Goal: Information Seeking & Learning: Learn about a topic

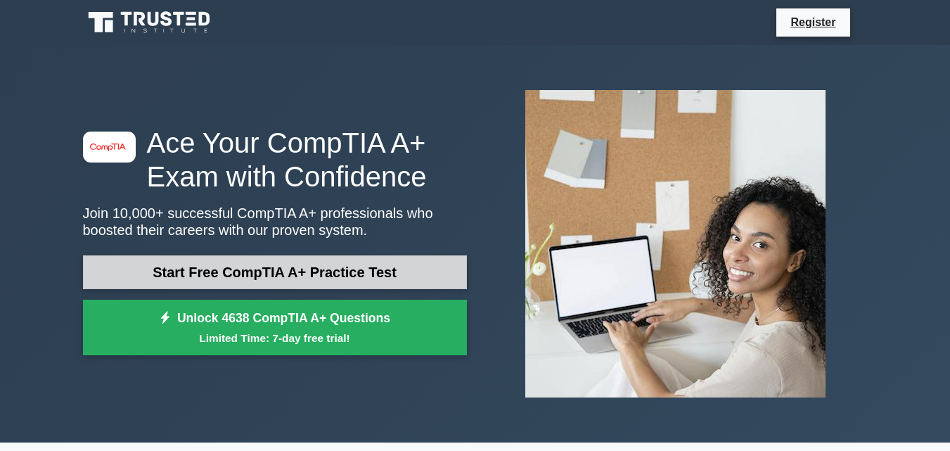
click at [233, 273] on link "Start Free CompTIA A+ Practice Test" at bounding box center [275, 272] width 384 height 34
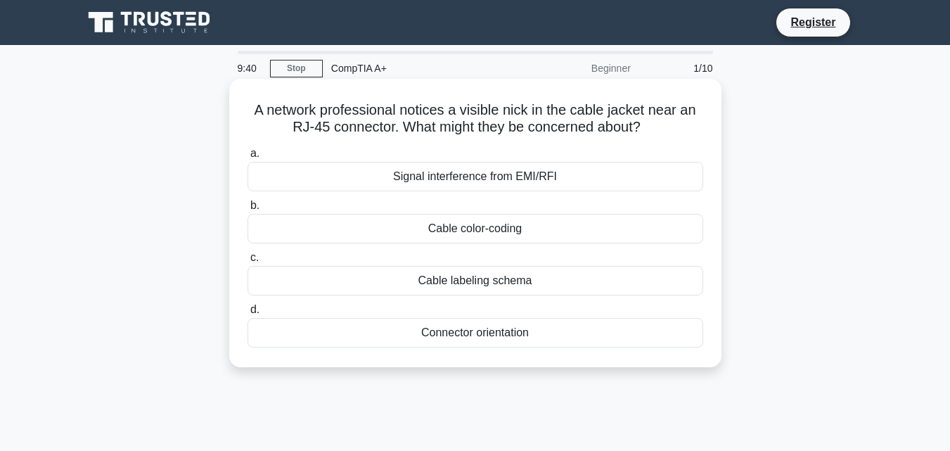
click at [531, 182] on div "Signal interference from EMI/RFI" at bounding box center [476, 177] width 456 height 30
click at [248, 158] on input "a. Signal interference from EMI/RFI" at bounding box center [248, 153] width 0 height 9
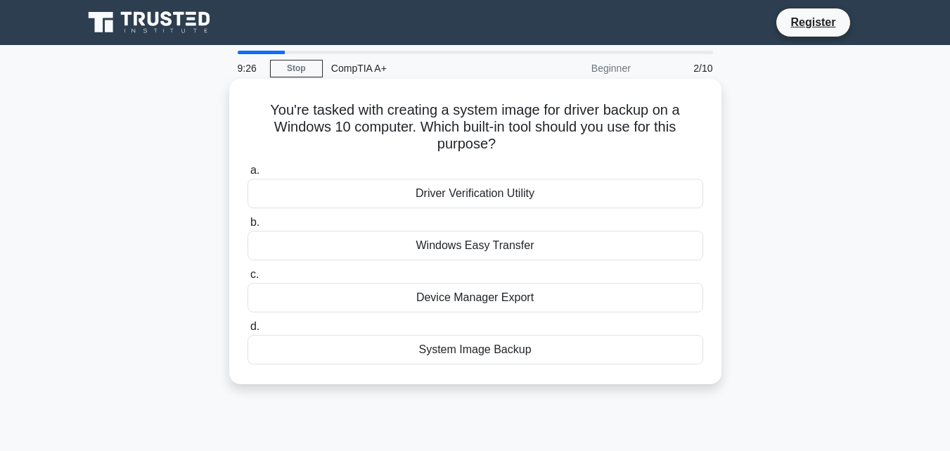
click at [579, 270] on label "c. Device Manager Export" at bounding box center [476, 289] width 456 height 46
click at [248, 270] on input "c. Device Manager Export" at bounding box center [248, 274] width 0 height 9
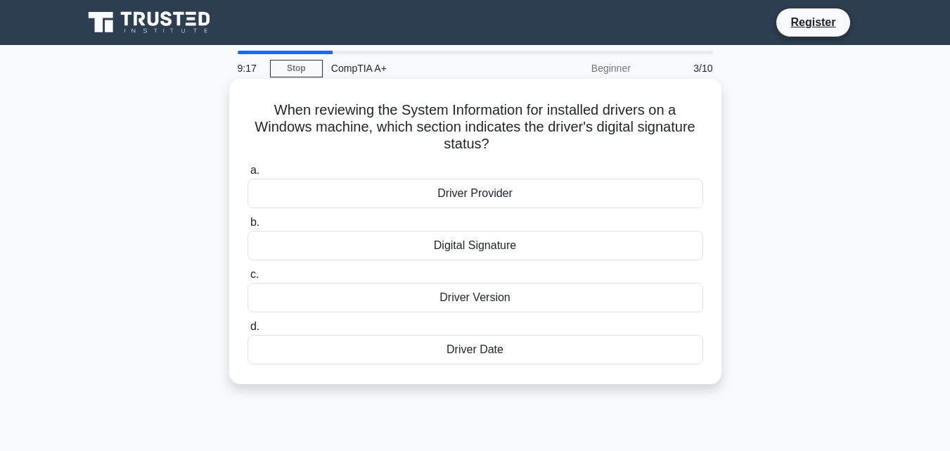
click at [560, 248] on div "Digital Signature" at bounding box center [476, 246] width 456 height 30
click at [248, 227] on input "b. Digital Signature" at bounding box center [248, 222] width 0 height 9
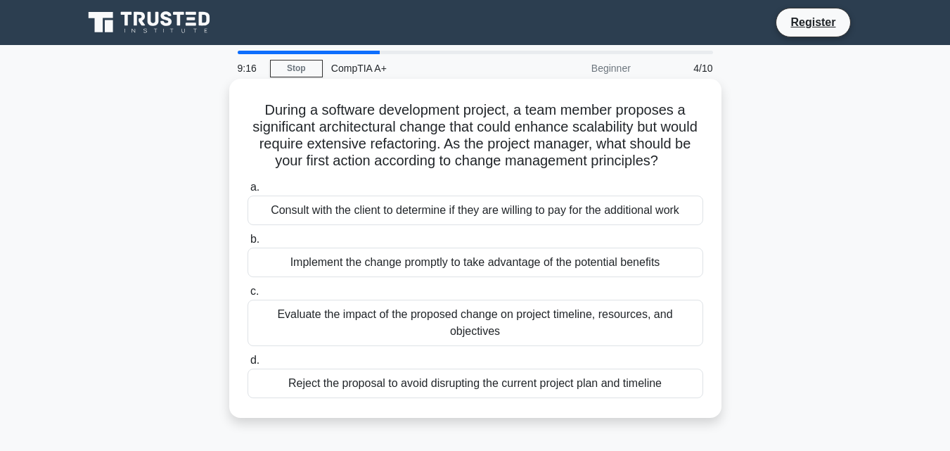
click at [560, 256] on label "b. Implement the change promptly to take advantage of the potential benefits" at bounding box center [476, 254] width 456 height 46
click at [248, 244] on input "b. Implement the change promptly to take advantage of the potential benefits" at bounding box center [248, 239] width 0 height 9
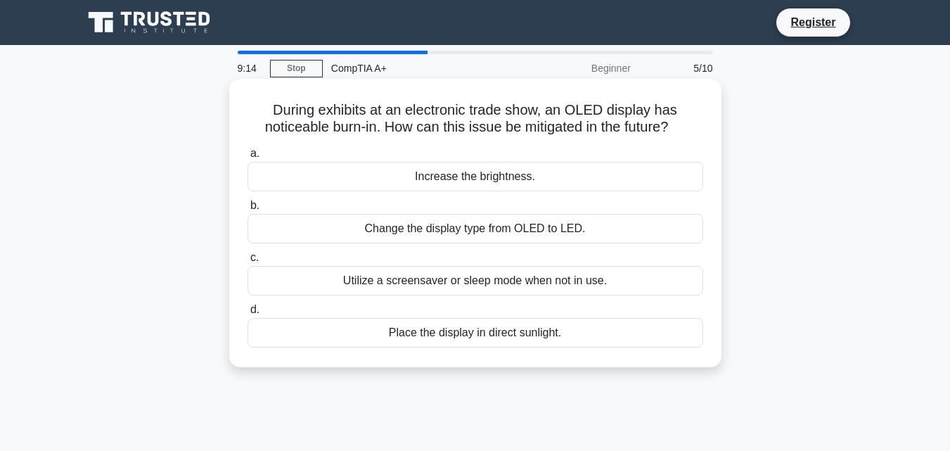
click at [566, 270] on div "Utilize a screensaver or sleep mode when not in use." at bounding box center [476, 281] width 456 height 30
click at [248, 262] on input "c. Utilize a screensaver or sleep mode when not in use." at bounding box center [248, 257] width 0 height 9
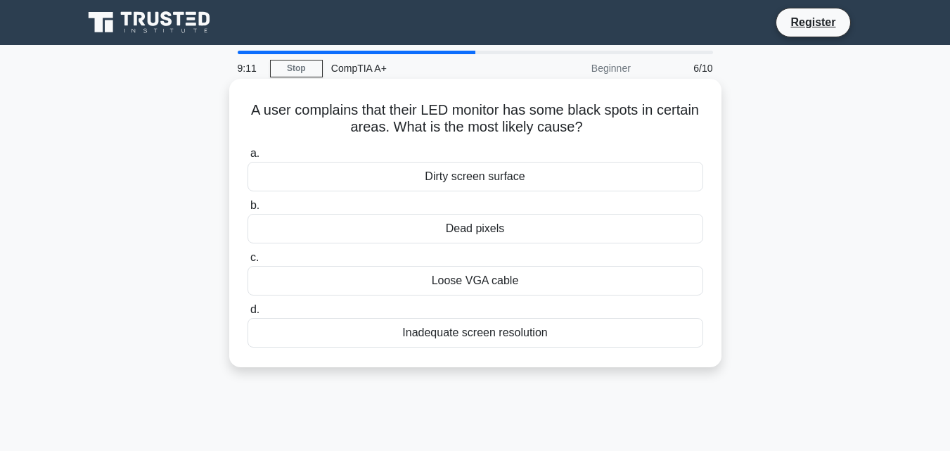
click at [491, 271] on div "Loose VGA cable" at bounding box center [476, 281] width 456 height 30
click at [248, 262] on input "c. Loose VGA cable" at bounding box center [248, 257] width 0 height 9
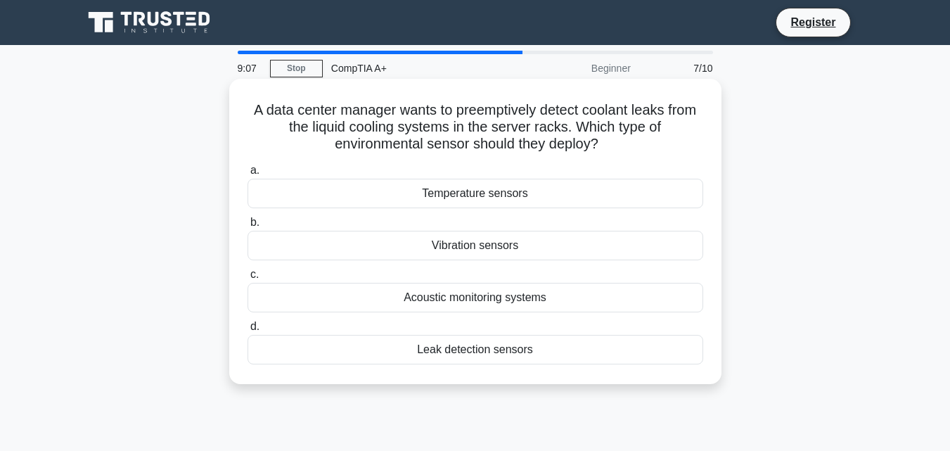
click at [507, 249] on div "Vibration sensors" at bounding box center [476, 246] width 456 height 30
click at [248, 227] on input "b. Vibration sensors" at bounding box center [248, 222] width 0 height 9
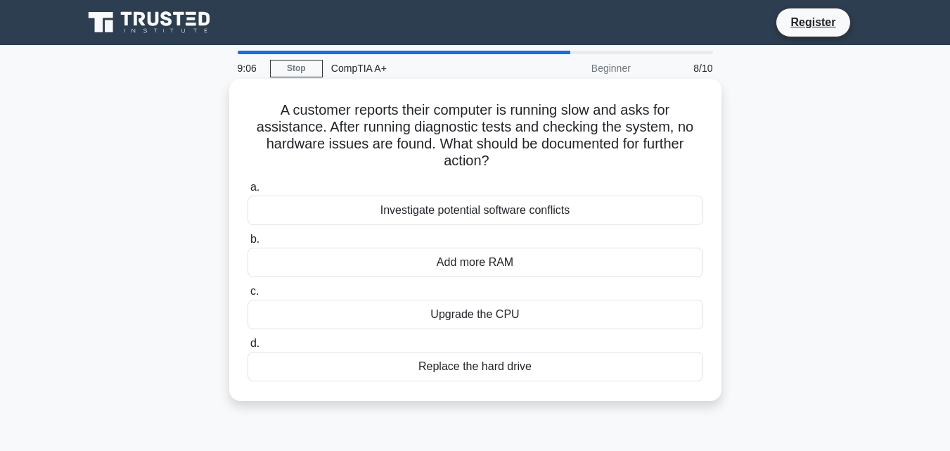
click at [534, 260] on div "Add more RAM" at bounding box center [476, 263] width 456 height 30
click at [248, 244] on input "b. Add more RAM" at bounding box center [248, 239] width 0 height 9
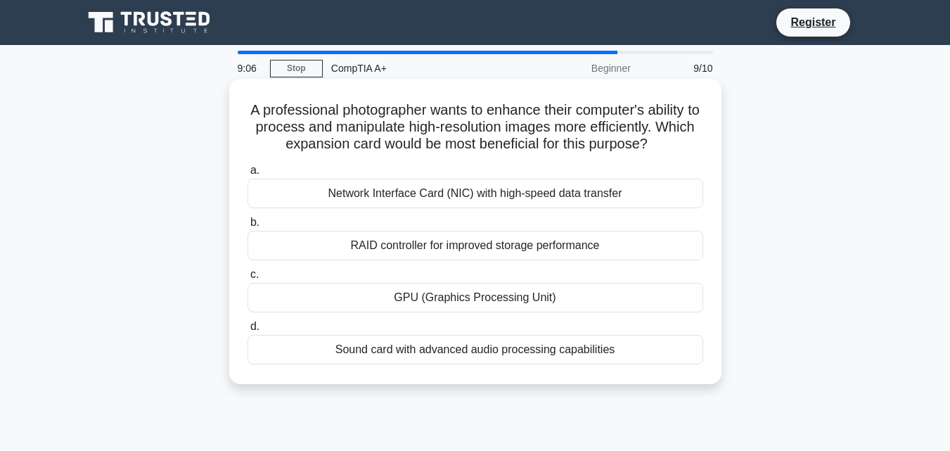
click at [527, 251] on div "RAID controller for improved storage performance" at bounding box center [476, 246] width 456 height 30
click at [248, 227] on input "b. RAID controller for improved storage performance" at bounding box center [248, 222] width 0 height 9
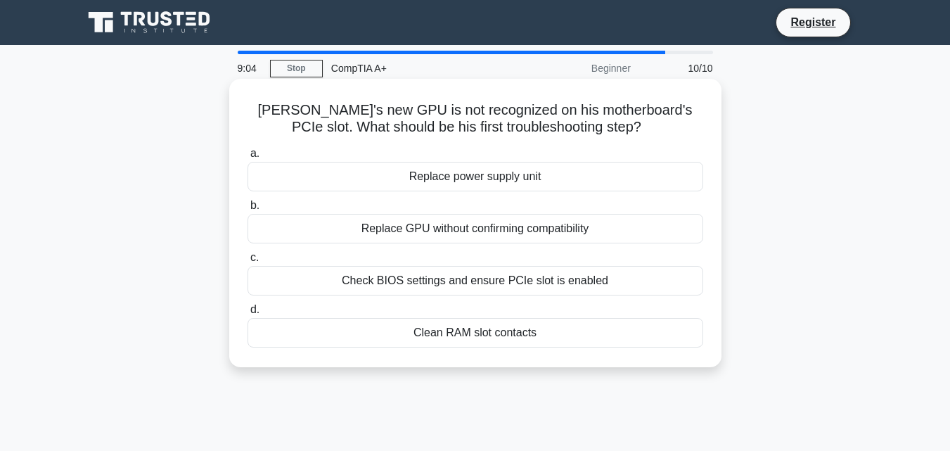
click at [526, 229] on div "Replace GPU without confirming compatibility" at bounding box center [476, 229] width 456 height 30
click at [248, 210] on input "b. Replace GPU without confirming compatibility" at bounding box center [248, 205] width 0 height 9
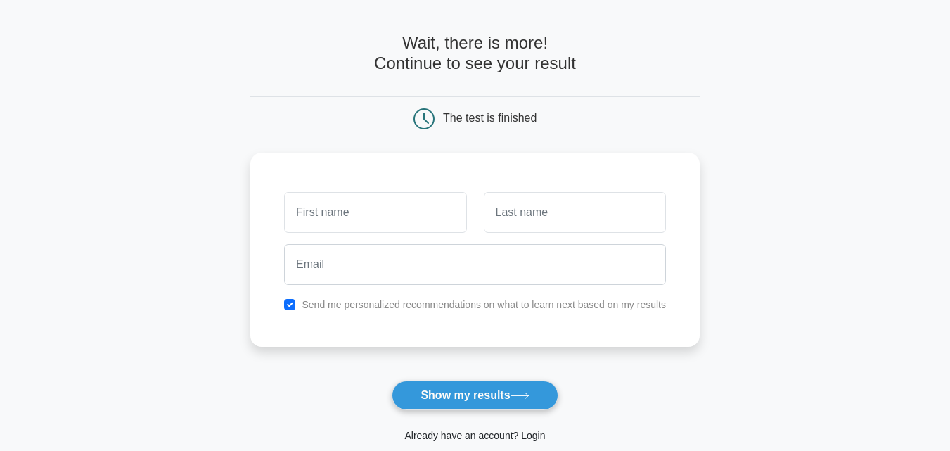
scroll to position [70, 0]
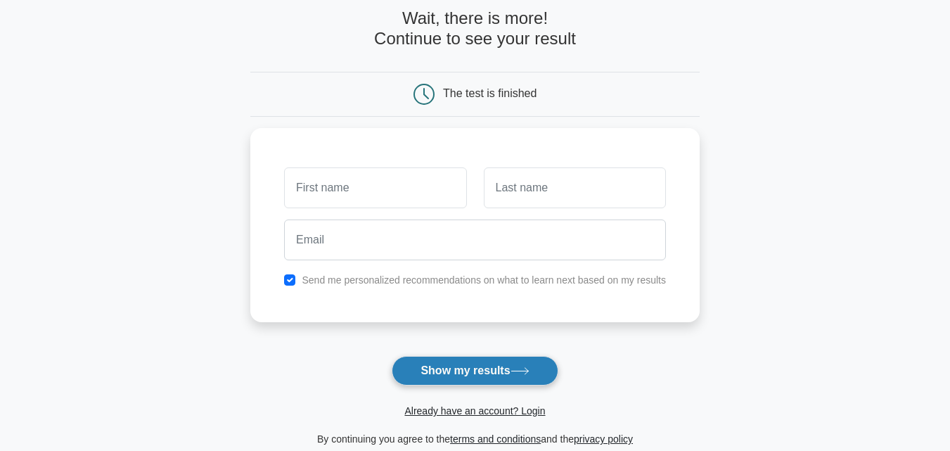
click at [440, 364] on button "Show my results" at bounding box center [475, 371] width 166 height 30
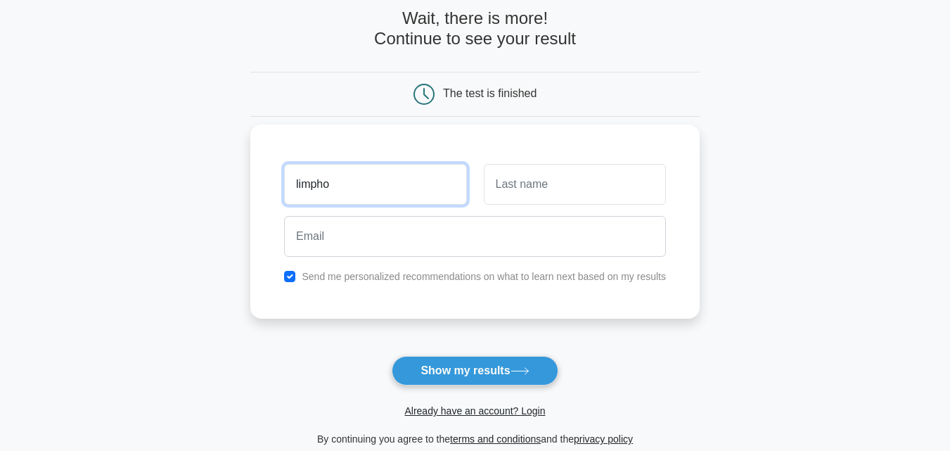
click at [301, 195] on input "limpho" at bounding box center [375, 184] width 182 height 41
type input "Limpho"
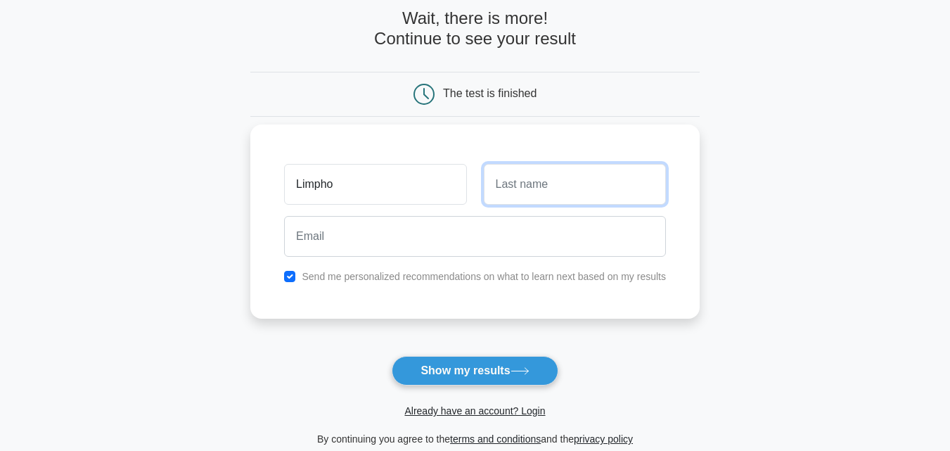
click at [516, 171] on input "text" at bounding box center [575, 184] width 182 height 41
type input "m"
type input "Molala"
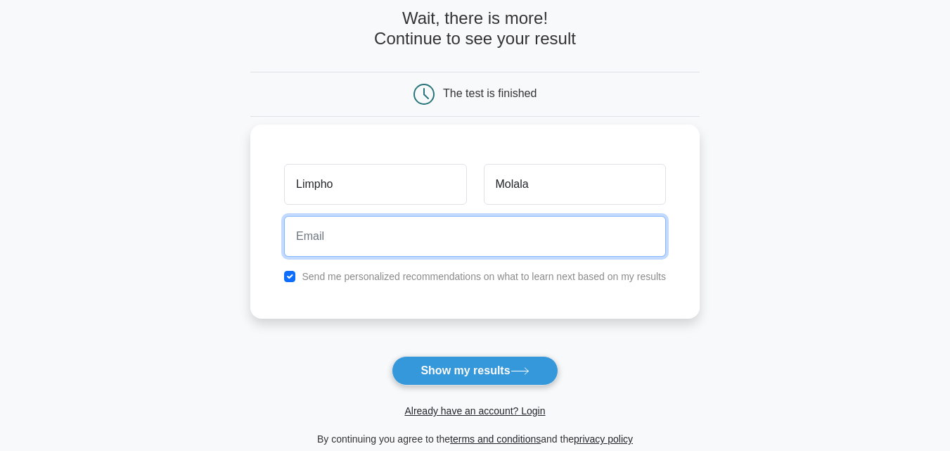
click at [525, 247] on input "email" at bounding box center [475, 236] width 382 height 41
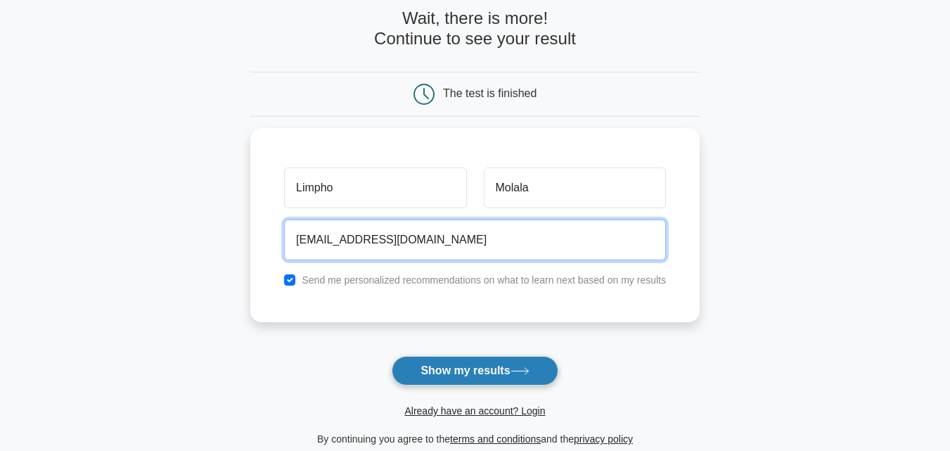
type input "llimphomolala193@gmal.com"
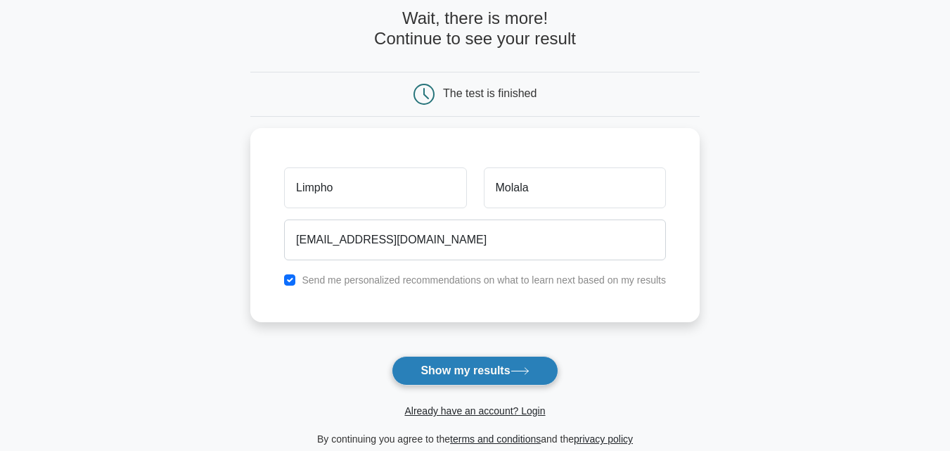
click at [475, 375] on button "Show my results" at bounding box center [475, 371] width 166 height 30
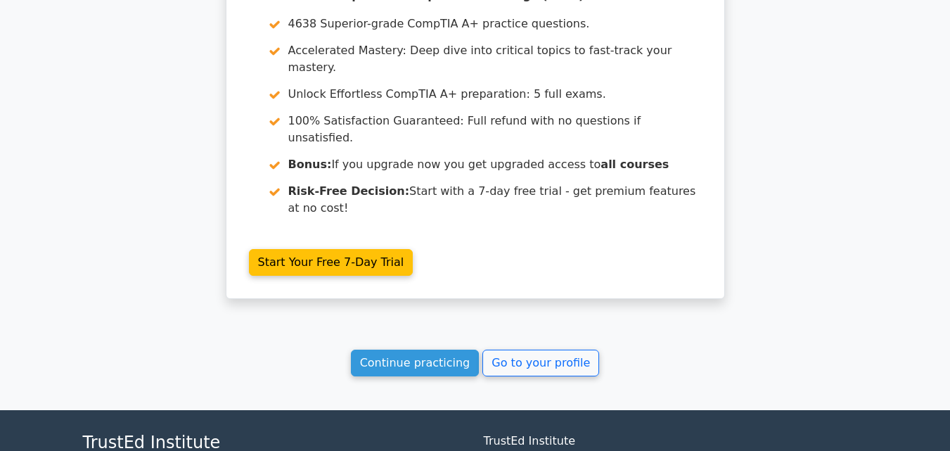
scroll to position [2256, 0]
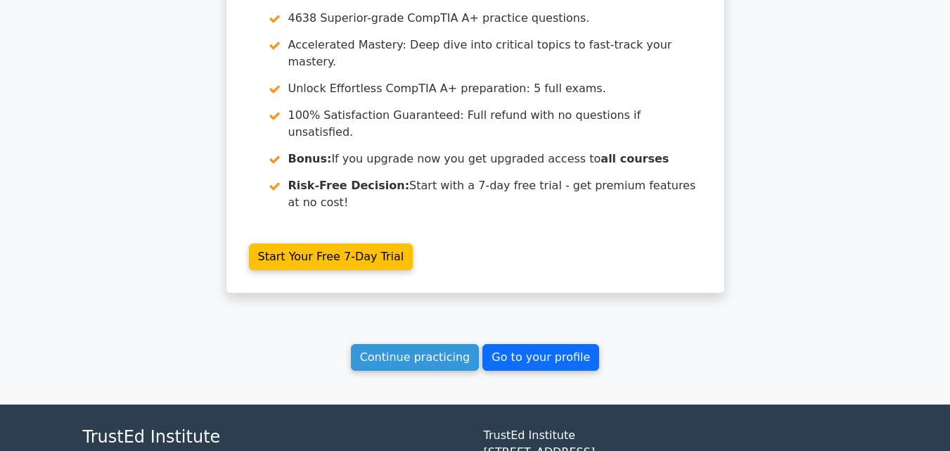
click at [500, 344] on link "Go to your profile" at bounding box center [540, 357] width 117 height 27
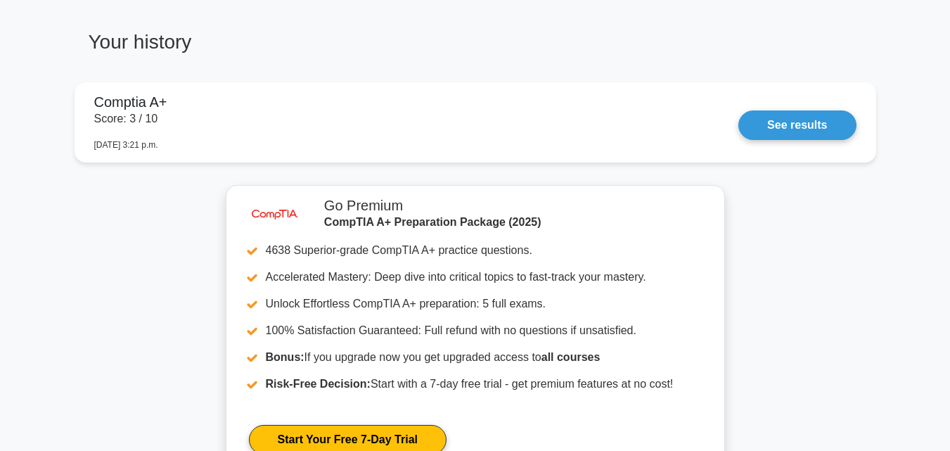
scroll to position [773, 0]
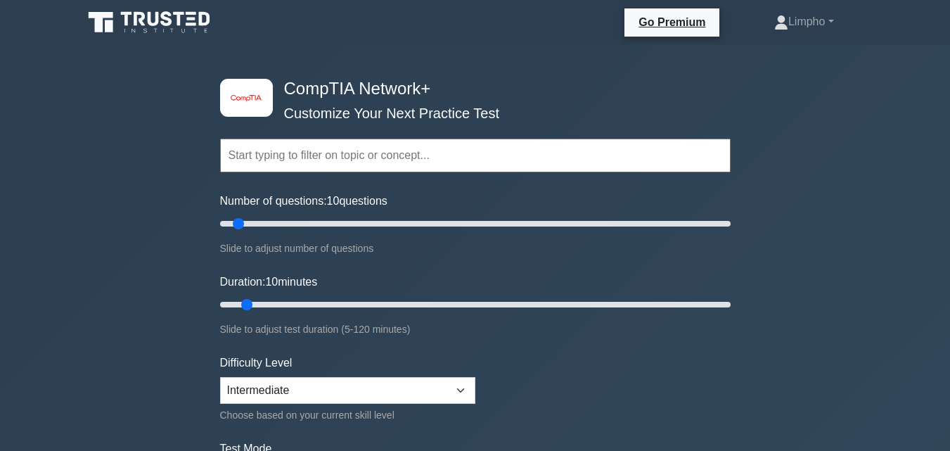
click at [320, 164] on input "text" at bounding box center [475, 156] width 510 height 34
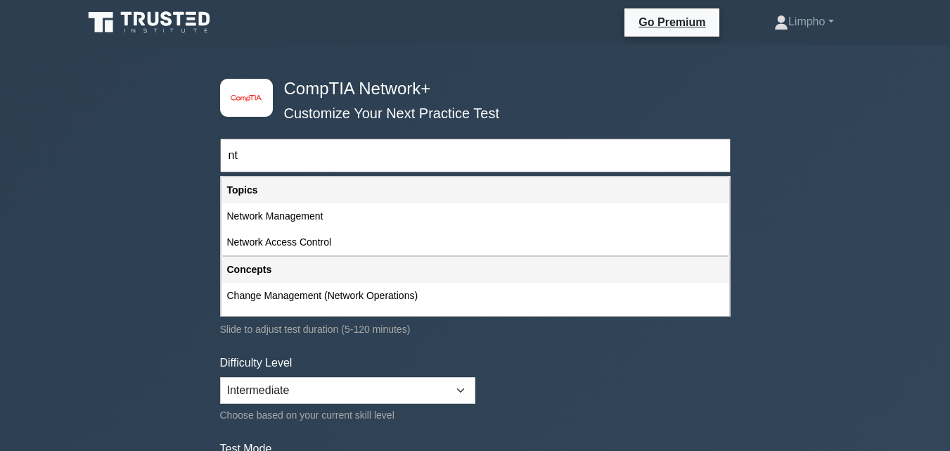
type input "n"
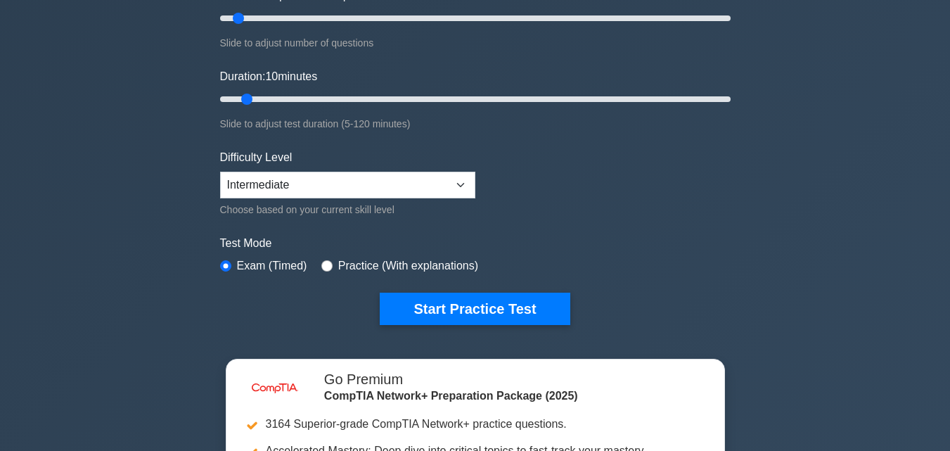
scroll to position [211, 0]
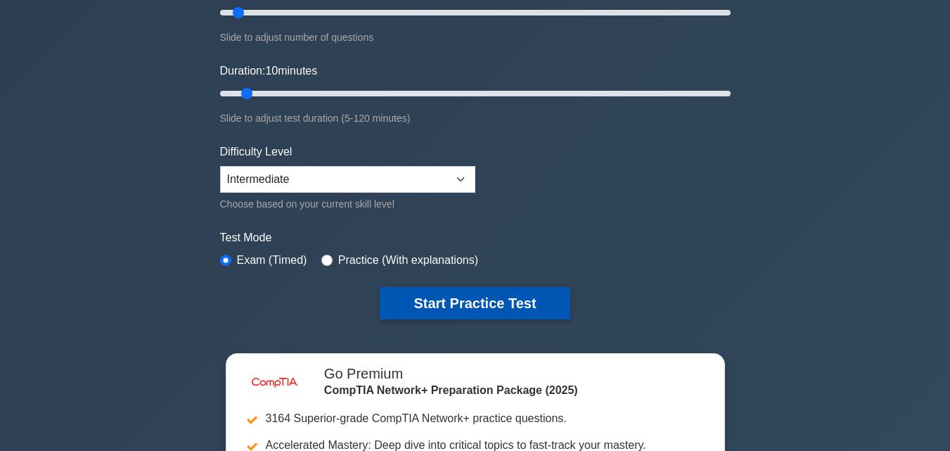
type input "cpu"
click at [449, 295] on button "Start Practice Test" at bounding box center [475, 303] width 190 height 32
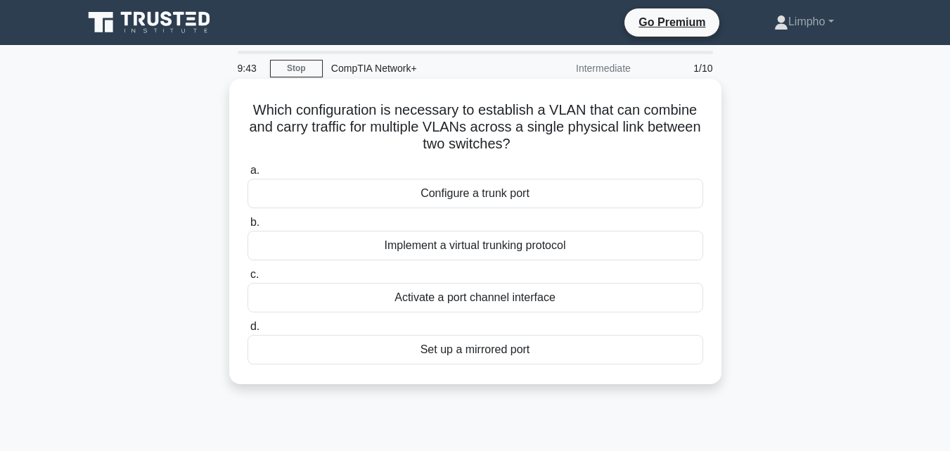
click at [303, 252] on div "Implement a virtual trunking protocol" at bounding box center [476, 246] width 456 height 30
click at [248, 227] on input "b. Implement a virtual trunking protocol" at bounding box center [248, 222] width 0 height 9
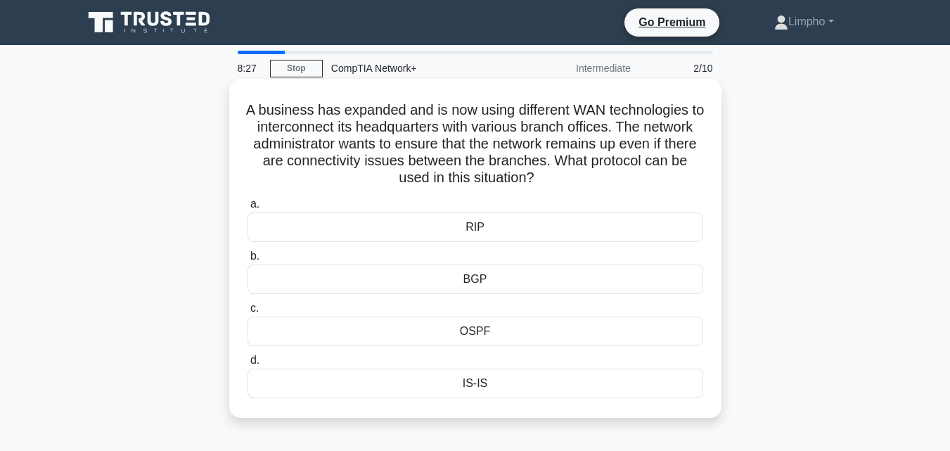
click at [444, 248] on div "a. RIP b. BGP c." at bounding box center [475, 297] width 473 height 208
click at [435, 276] on div "BGP" at bounding box center [476, 279] width 456 height 30
click at [248, 261] on input "b. BGP" at bounding box center [248, 256] width 0 height 9
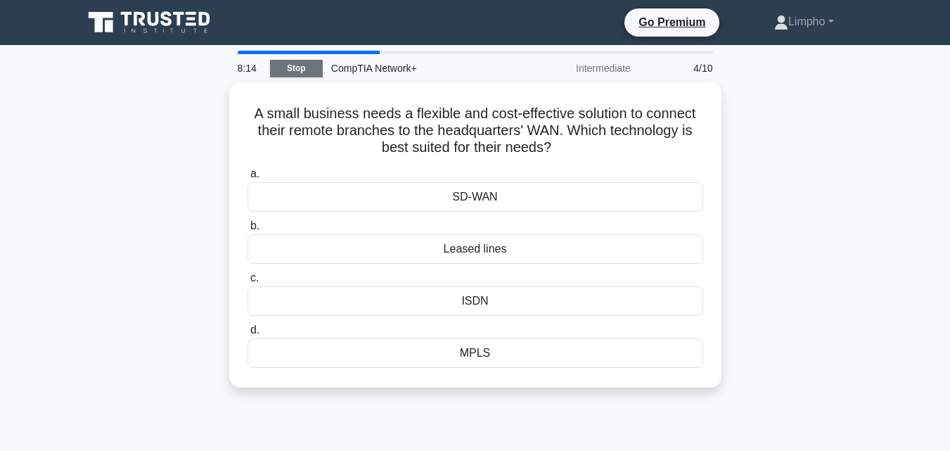
click at [285, 61] on link "Stop" at bounding box center [296, 69] width 53 height 18
